Goal: Task Accomplishment & Management: Complete application form

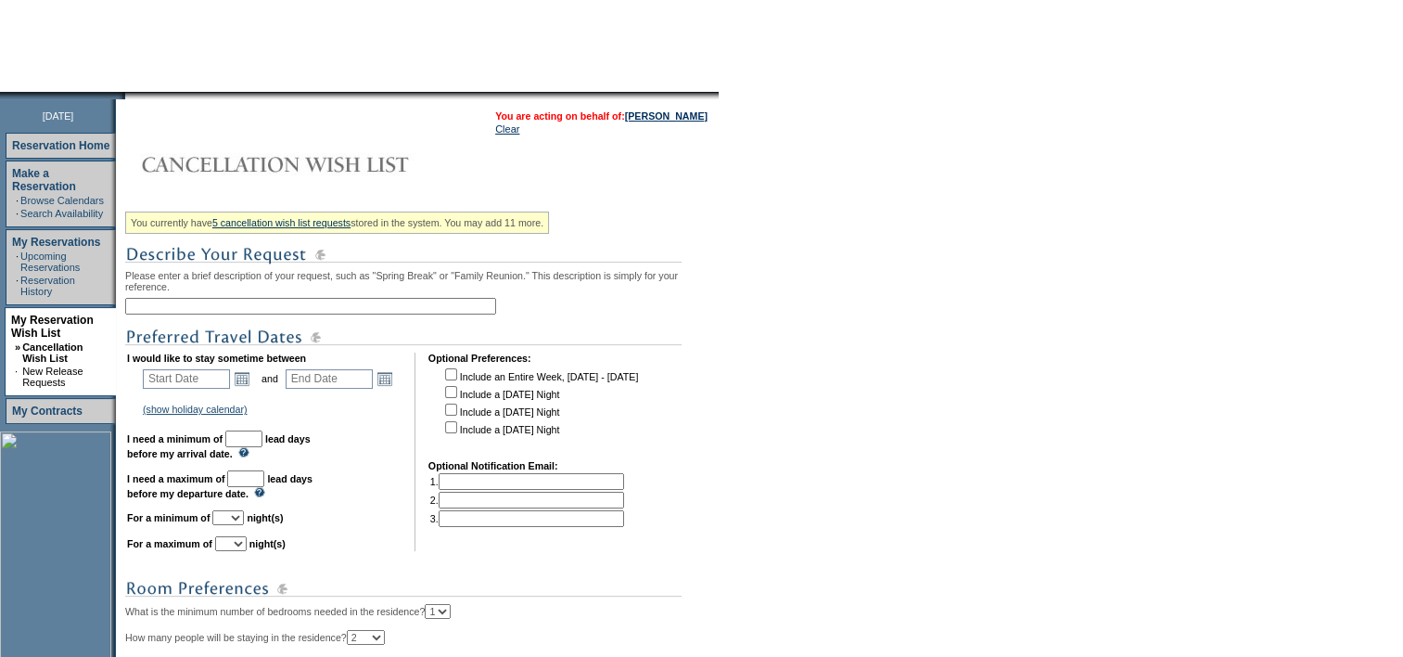
scroll to position [278, 0]
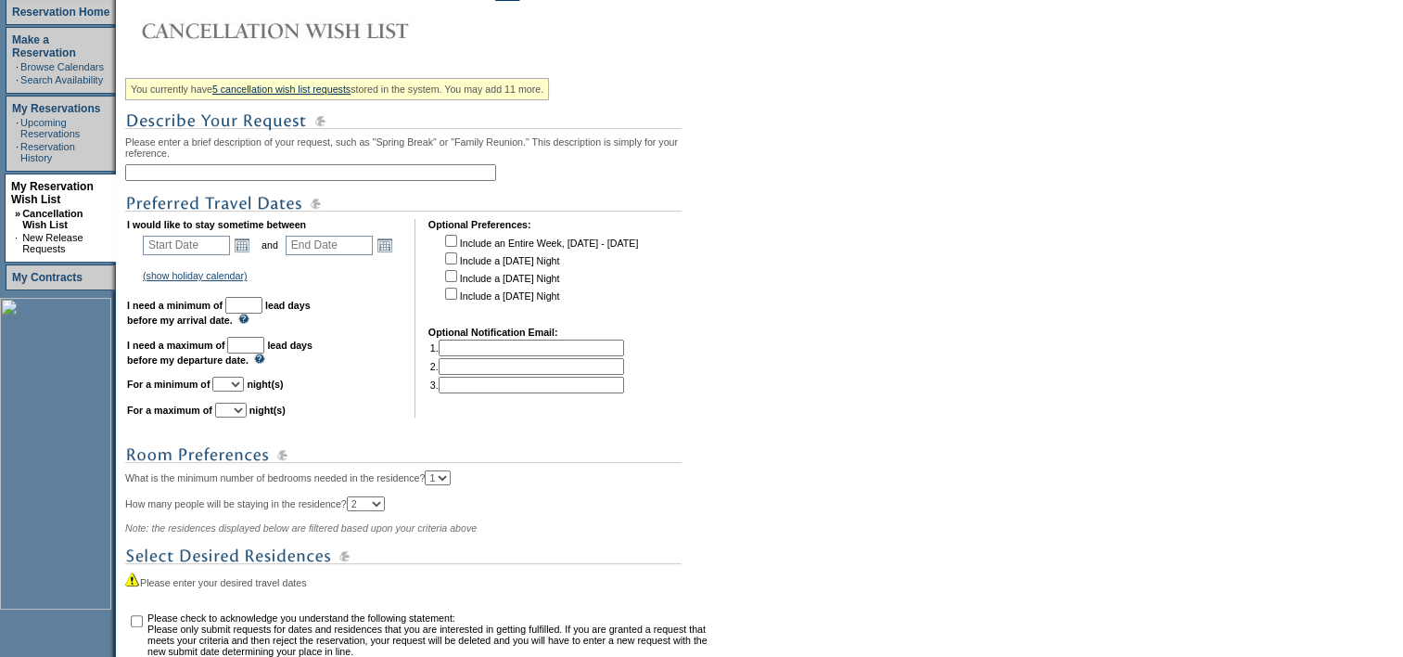
click at [233, 181] on input "text" at bounding box center [310, 172] width 371 height 17
type input "add-on 4/4 [PERSON_NAME] any unit (space available)"
click at [245, 247] on link "Open the calendar popup." at bounding box center [242, 245] width 20 height 20
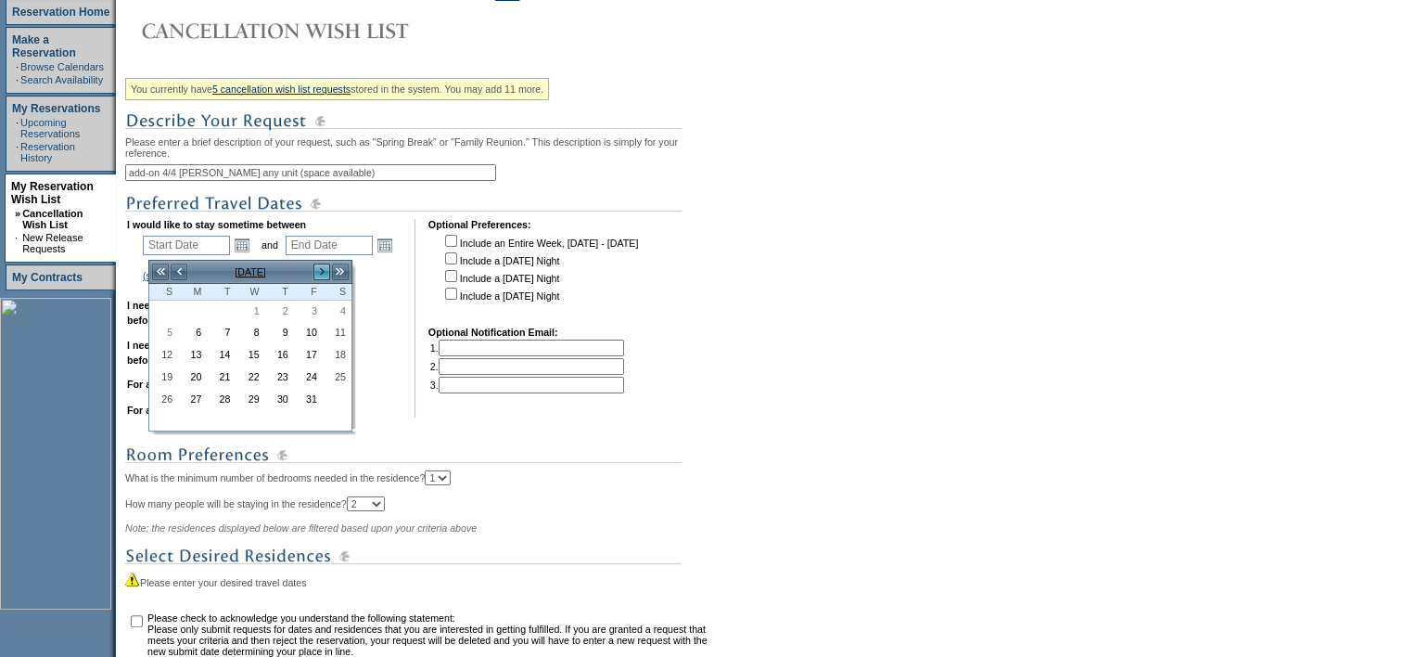
click at [319, 275] on link ">" at bounding box center [322, 271] width 19 height 19
click at [315, 276] on link ">" at bounding box center [322, 271] width 19 height 19
click at [317, 277] on link ">" at bounding box center [322, 271] width 19 height 19
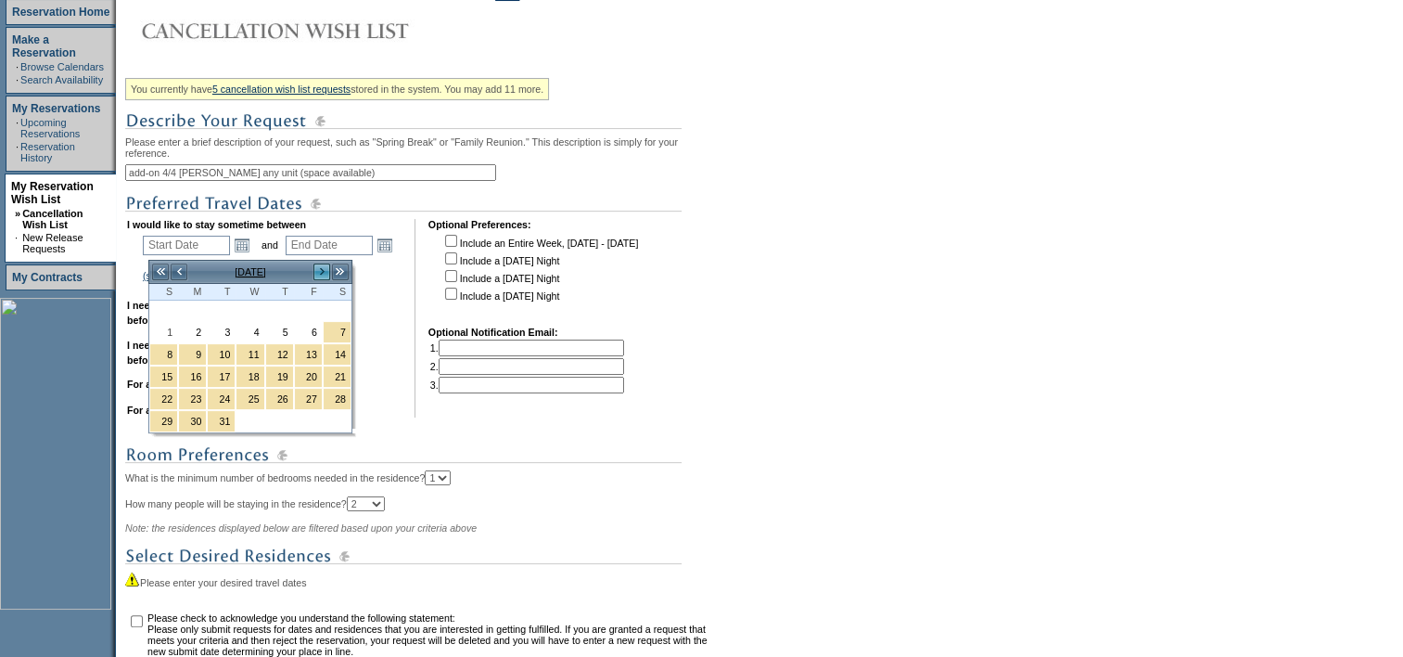
click at [318, 277] on link ">" at bounding box center [322, 271] width 19 height 19
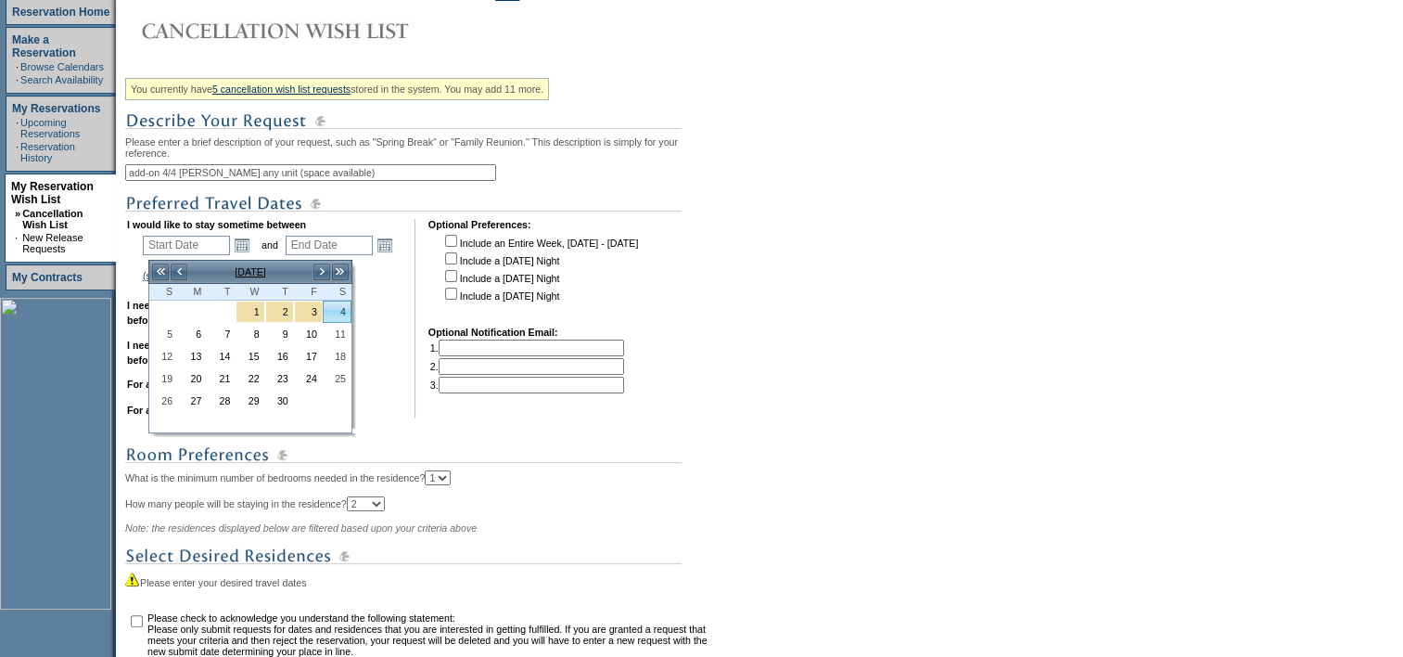
click at [344, 309] on link "4" at bounding box center [337, 311] width 27 height 20
type input "[DATE]"
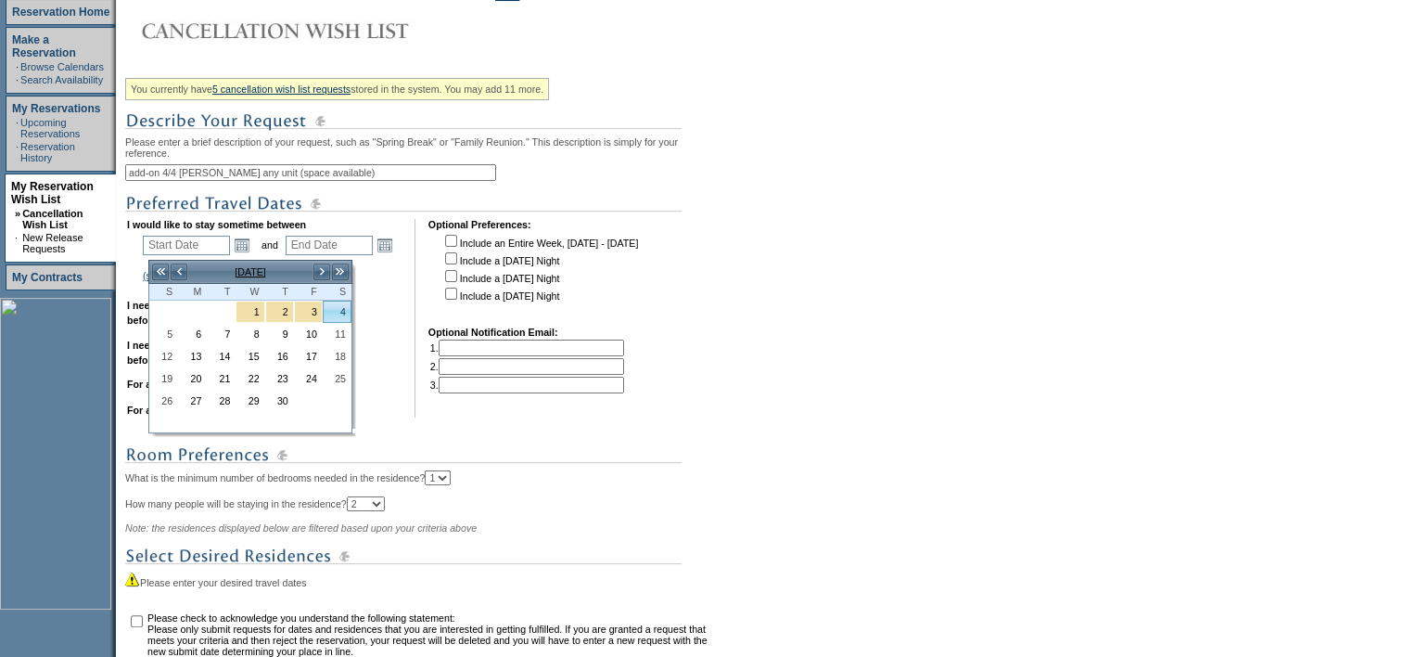
type input "185"
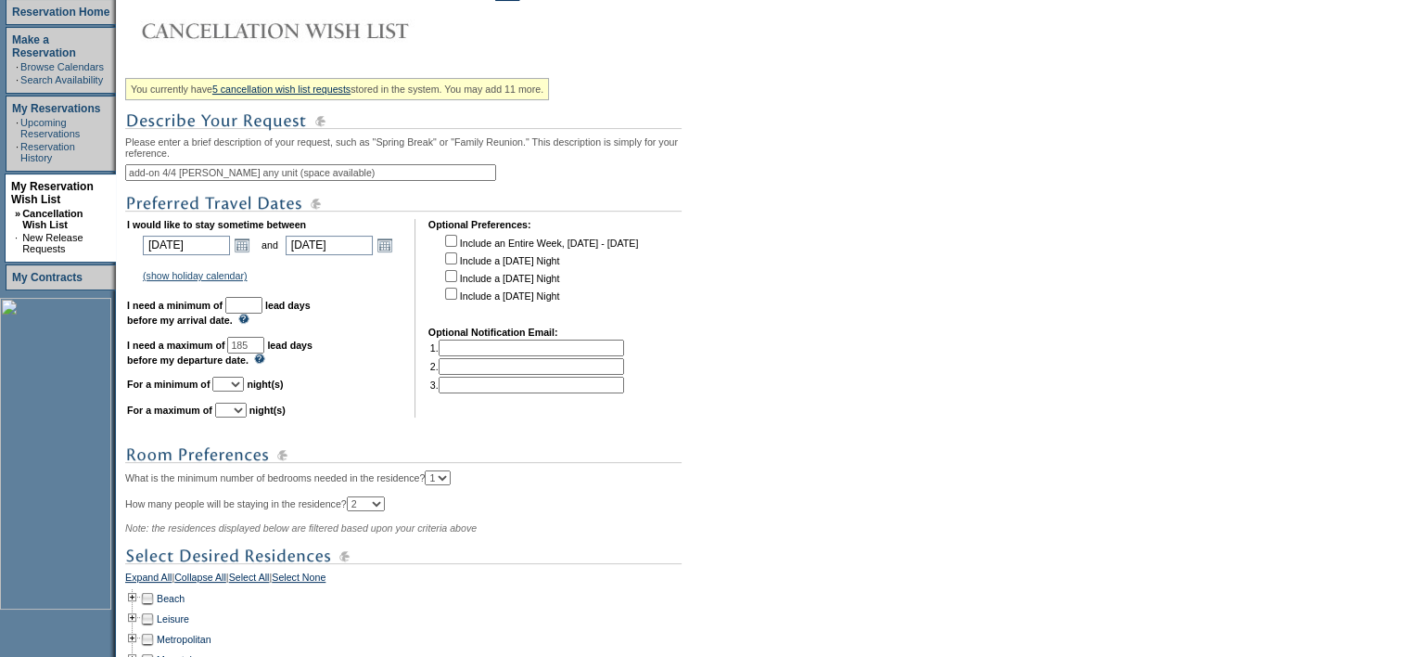
click at [262, 309] on input "text" at bounding box center [243, 305] width 37 height 17
type input "30"
select select "1"
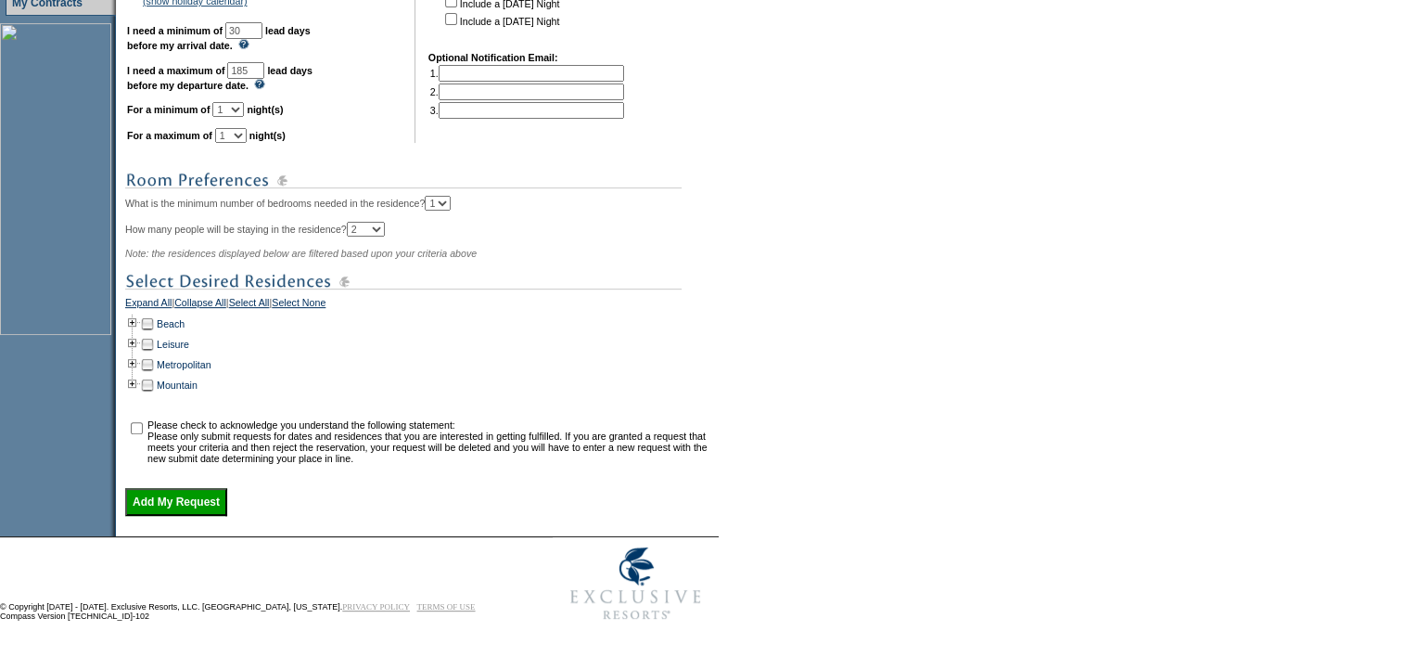
scroll to position [108, 0]
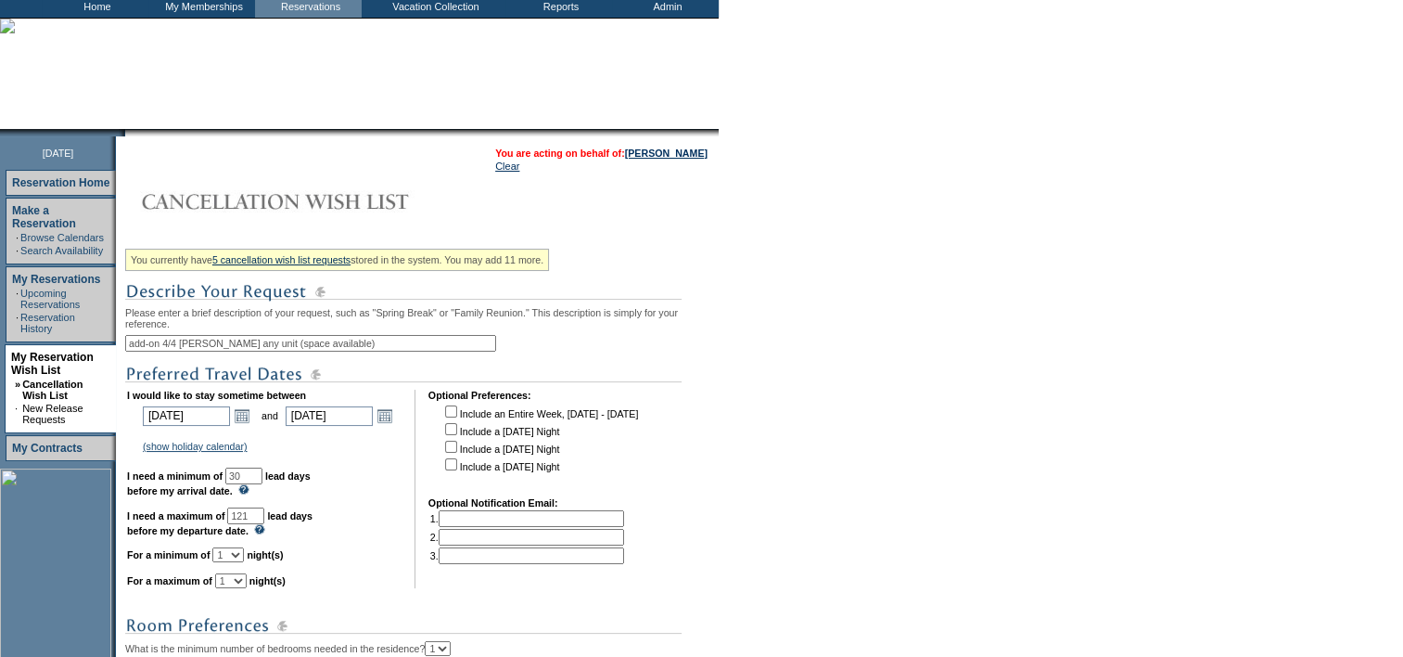
type input "121"
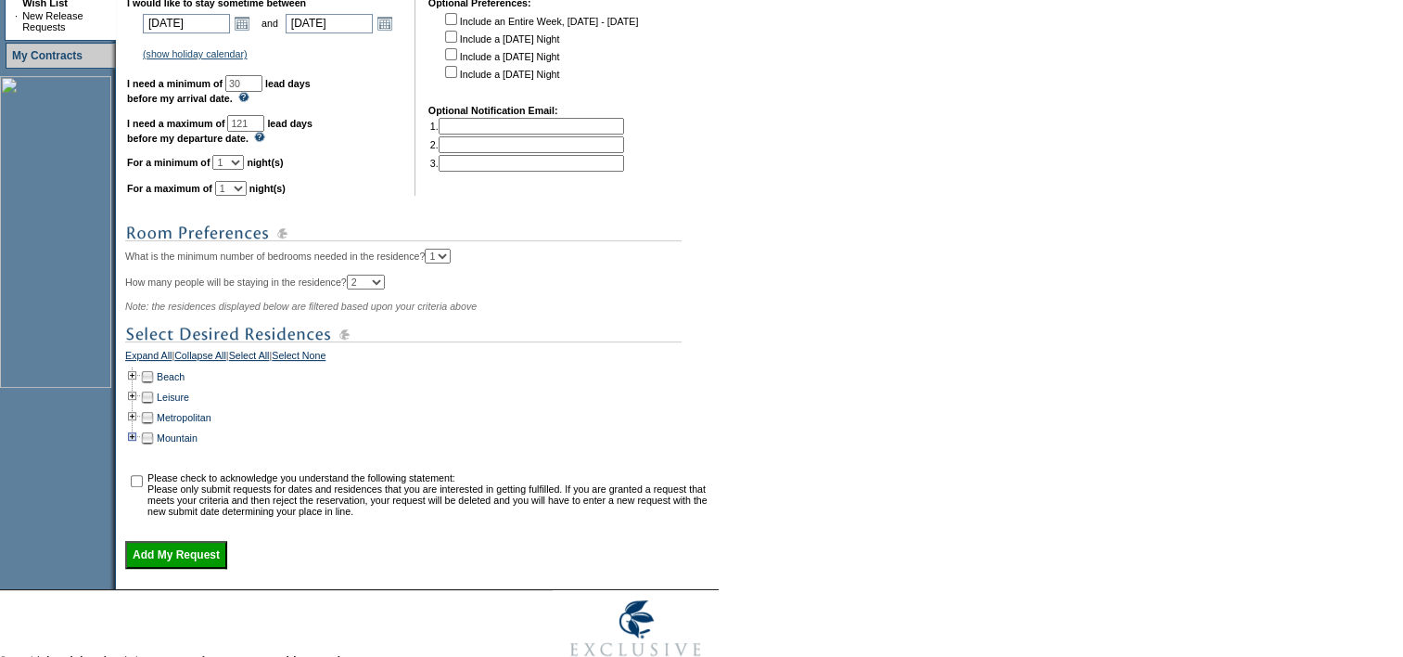
scroll to position [571, 0]
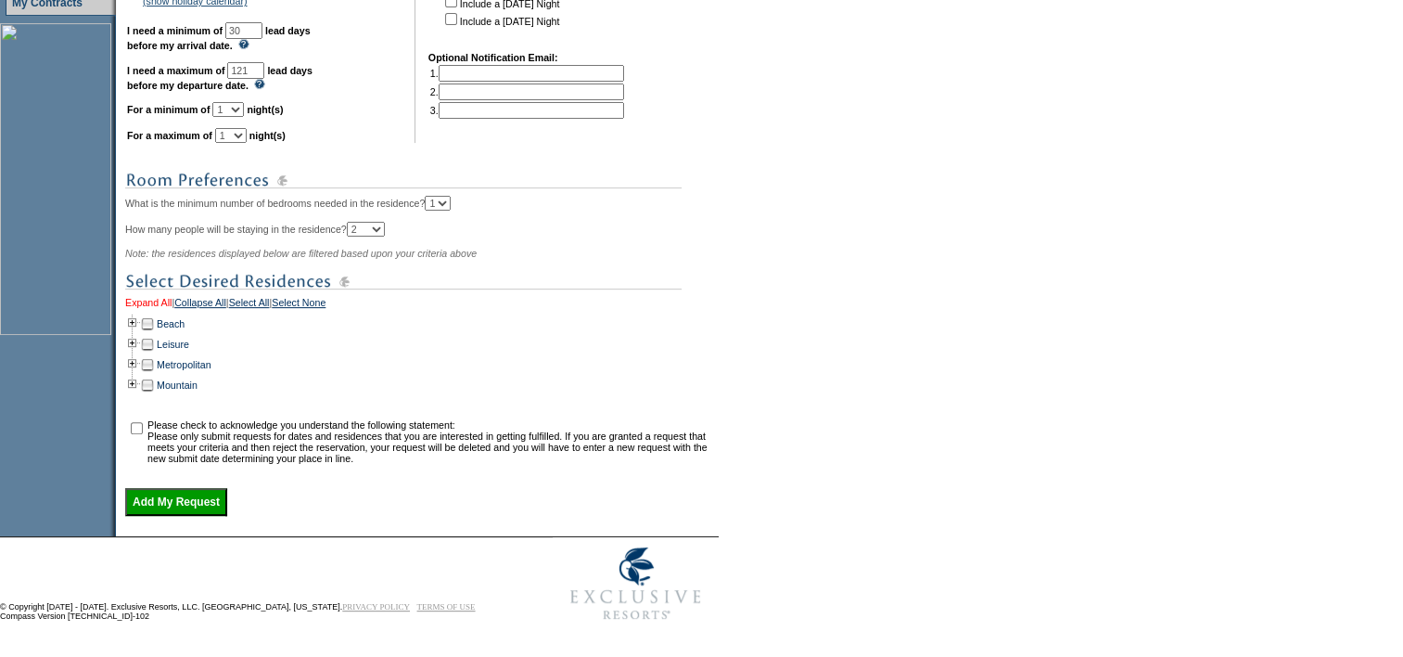
click at [138, 297] on link "Expand All" at bounding box center [148, 305] width 46 height 17
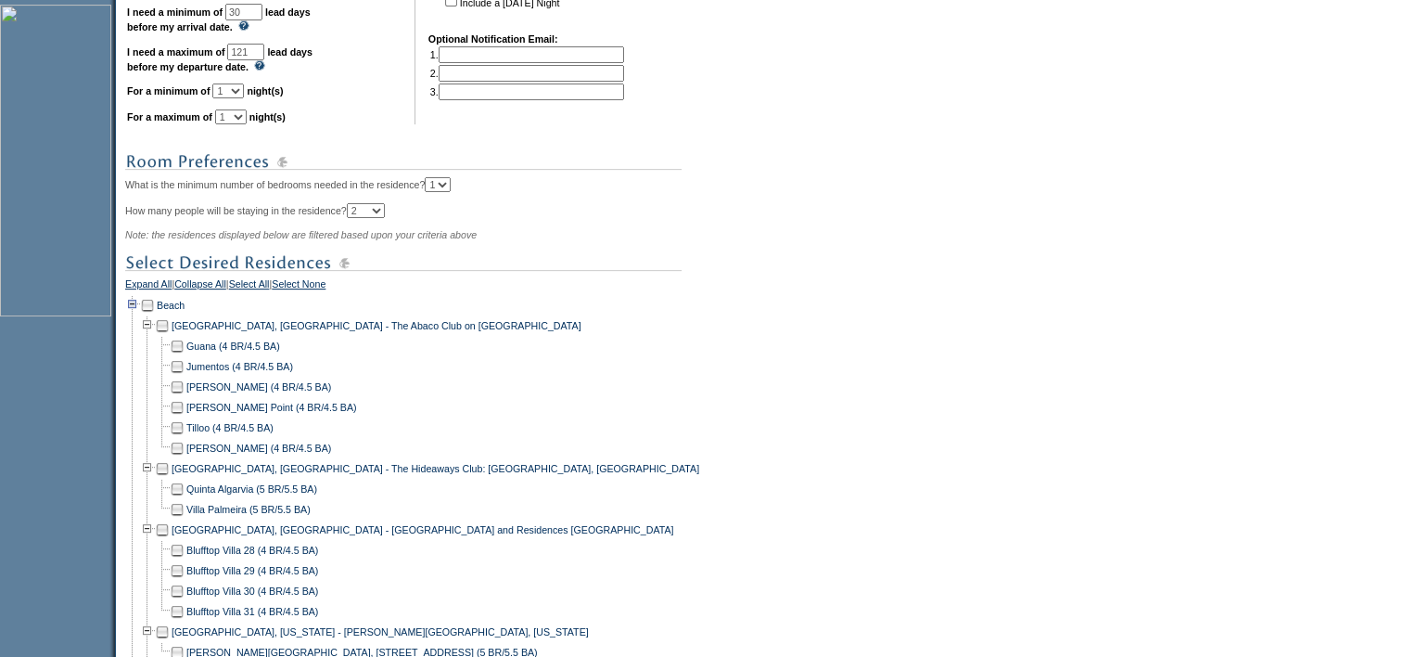
click at [138, 315] on td at bounding box center [132, 305] width 15 height 20
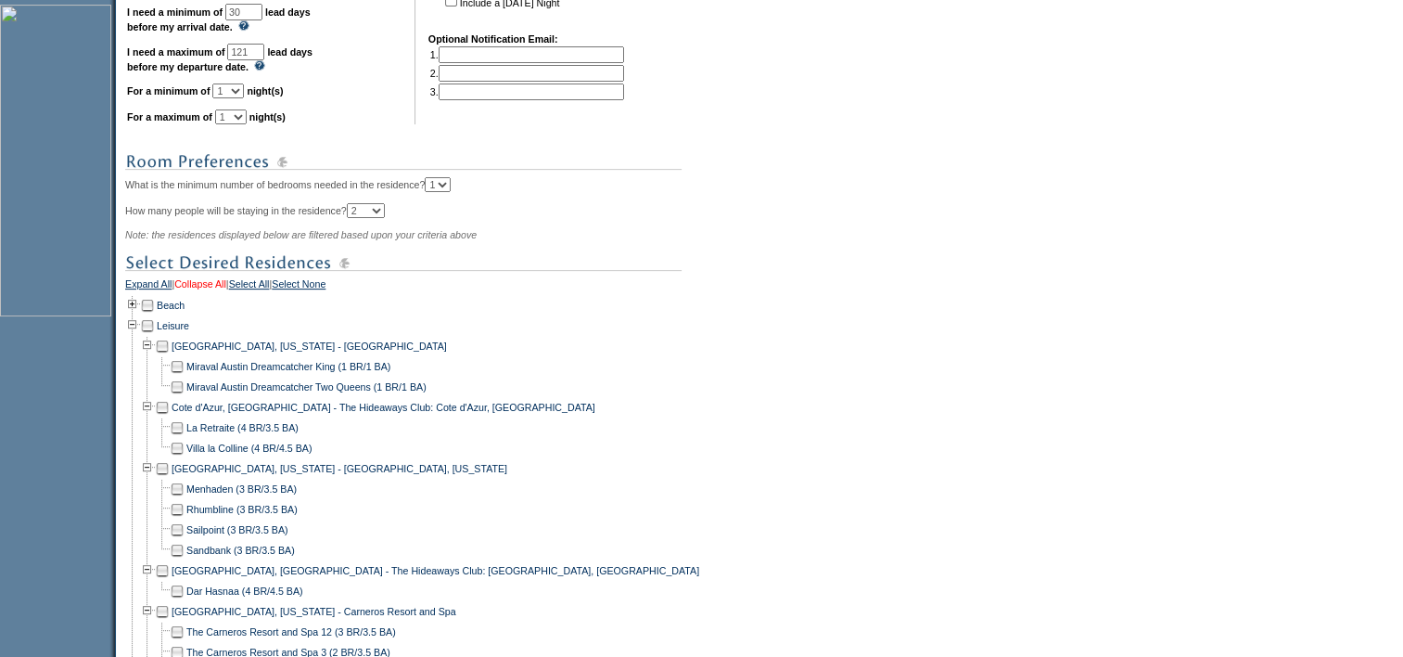
click at [226, 294] on link "Collapse All" at bounding box center [200, 286] width 52 height 17
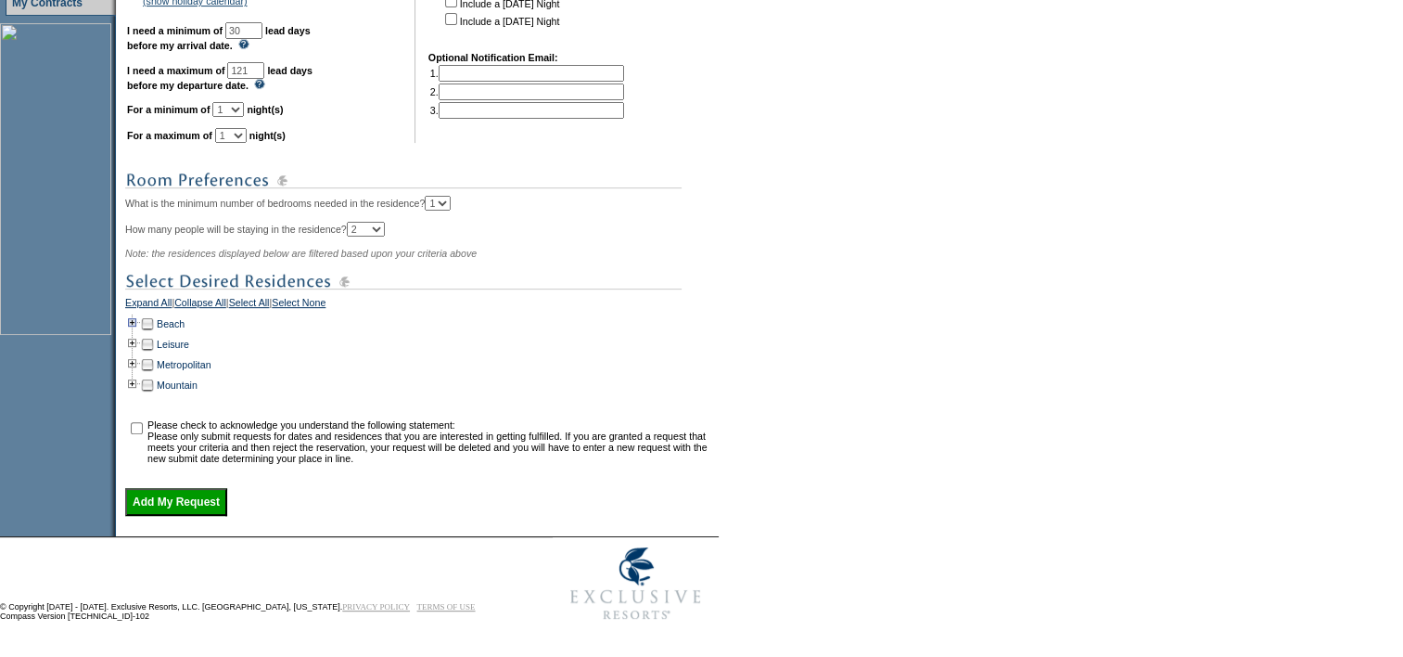
click at [139, 318] on td at bounding box center [132, 323] width 15 height 20
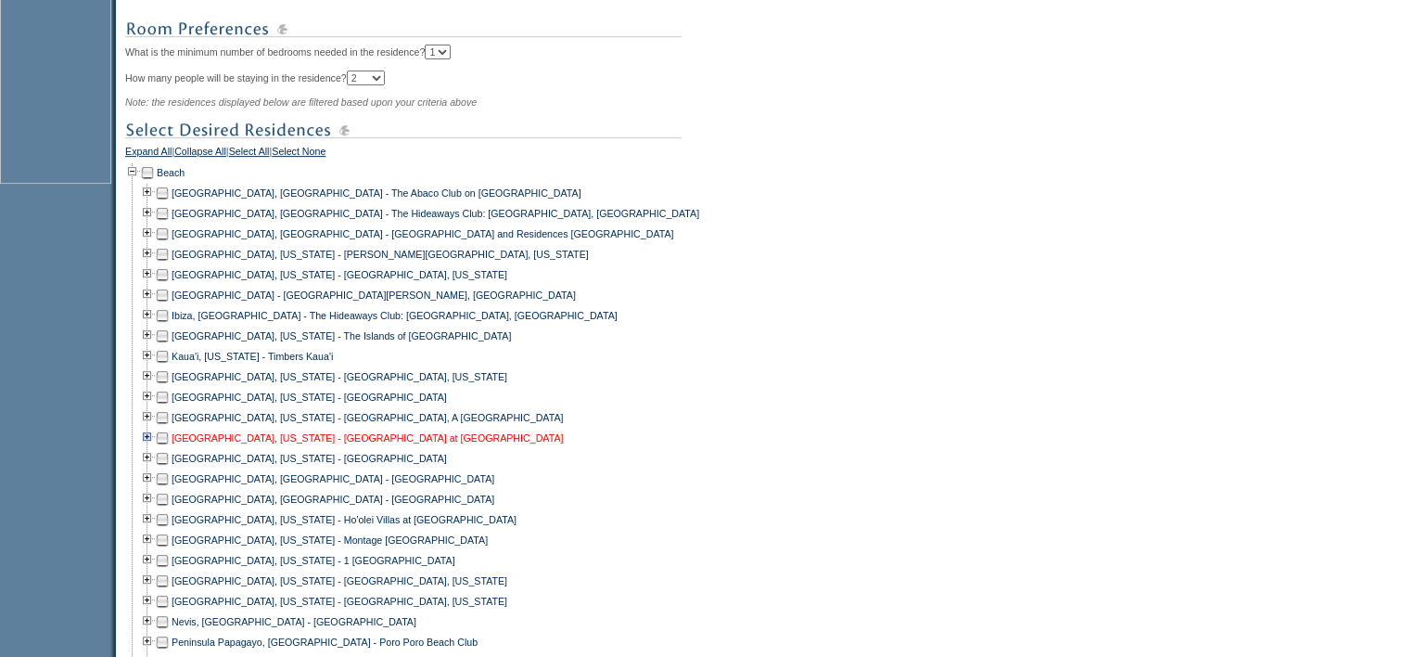
scroll to position [1162, 0]
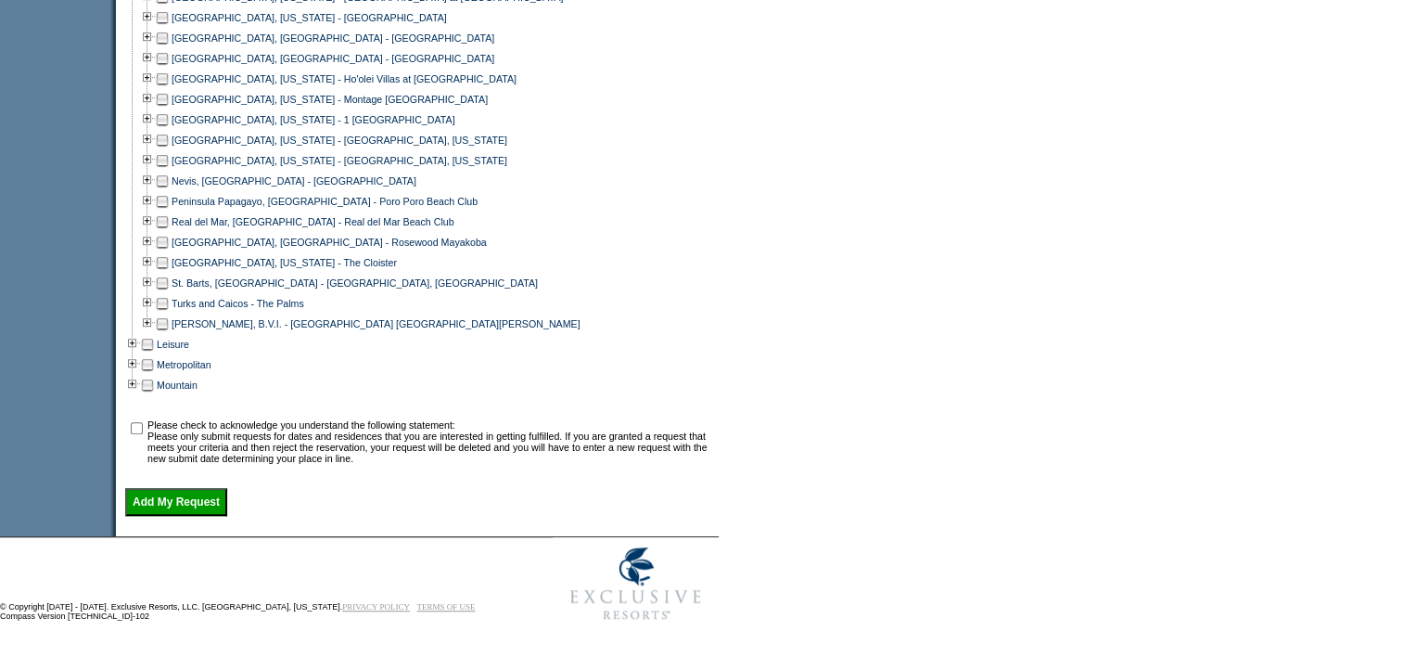
click at [170, 33] on td at bounding box center [162, 38] width 15 height 20
drag, startPoint x: 137, startPoint y: 421, endPoint x: 163, endPoint y: 449, distance: 38.1
click at [138, 422] on input "checkbox" at bounding box center [137, 428] width 12 height 12
checkbox input "true"
click at [217, 506] on input "Add My Request" at bounding box center [176, 502] width 102 height 28
